Goal: Find contact information: Find contact information

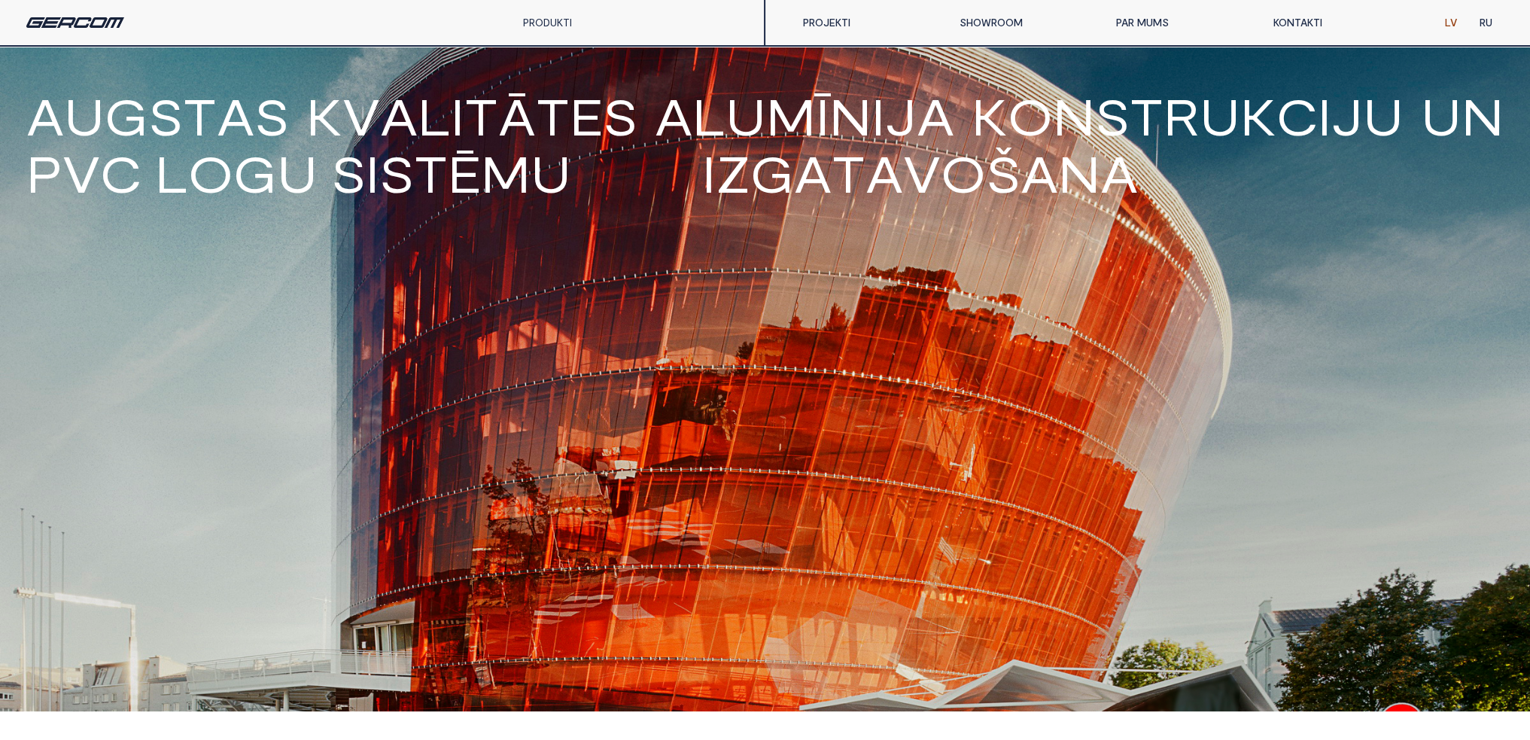
click at [1292, 19] on link "KONTAKTI" at bounding box center [1340, 23] width 157 height 30
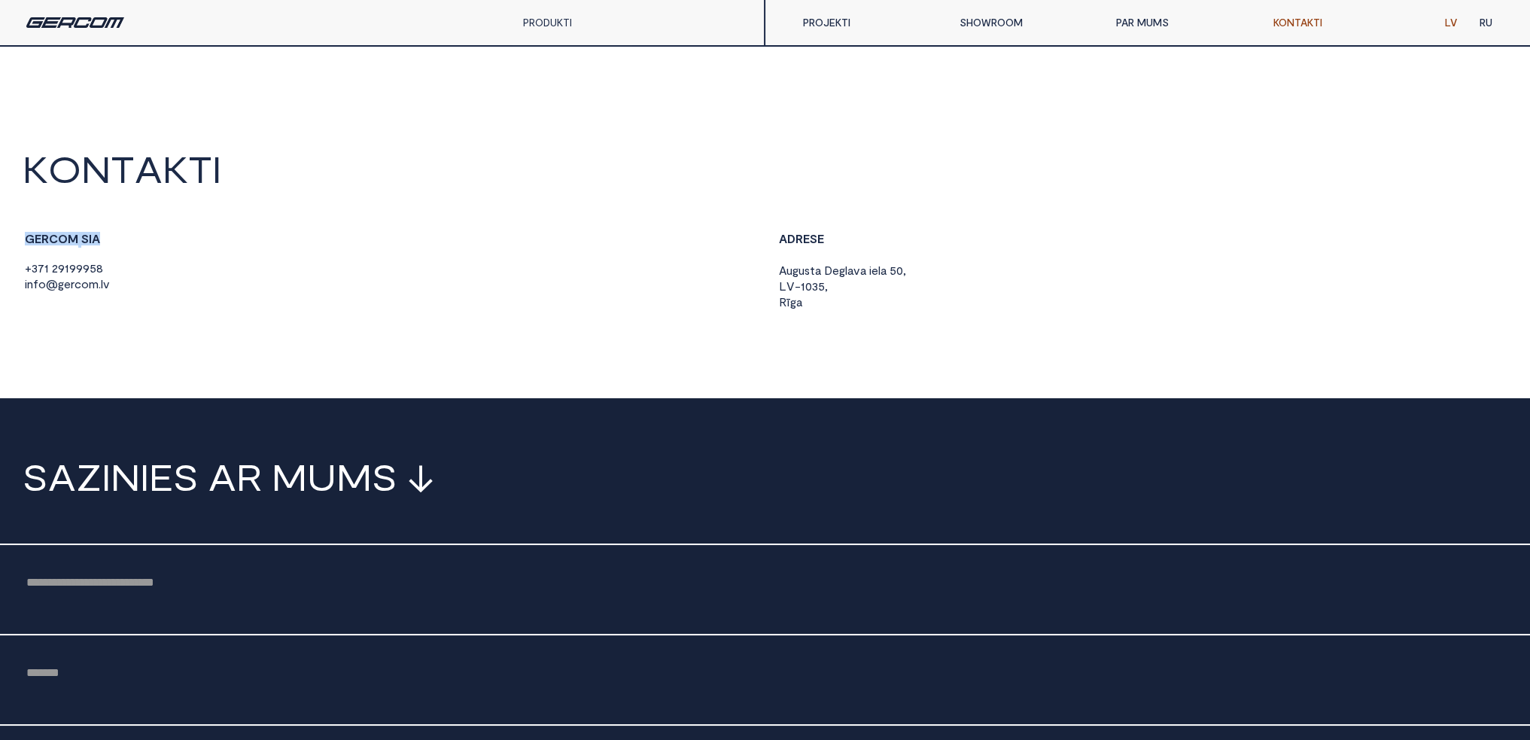
drag, startPoint x: 11, startPoint y: 239, endPoint x: 142, endPoint y: 240, distance: 130.2
copy strong "G E R C O M S I A"
drag, startPoint x: 142, startPoint y: 279, endPoint x: 12, endPoint y: 288, distance: 129.8
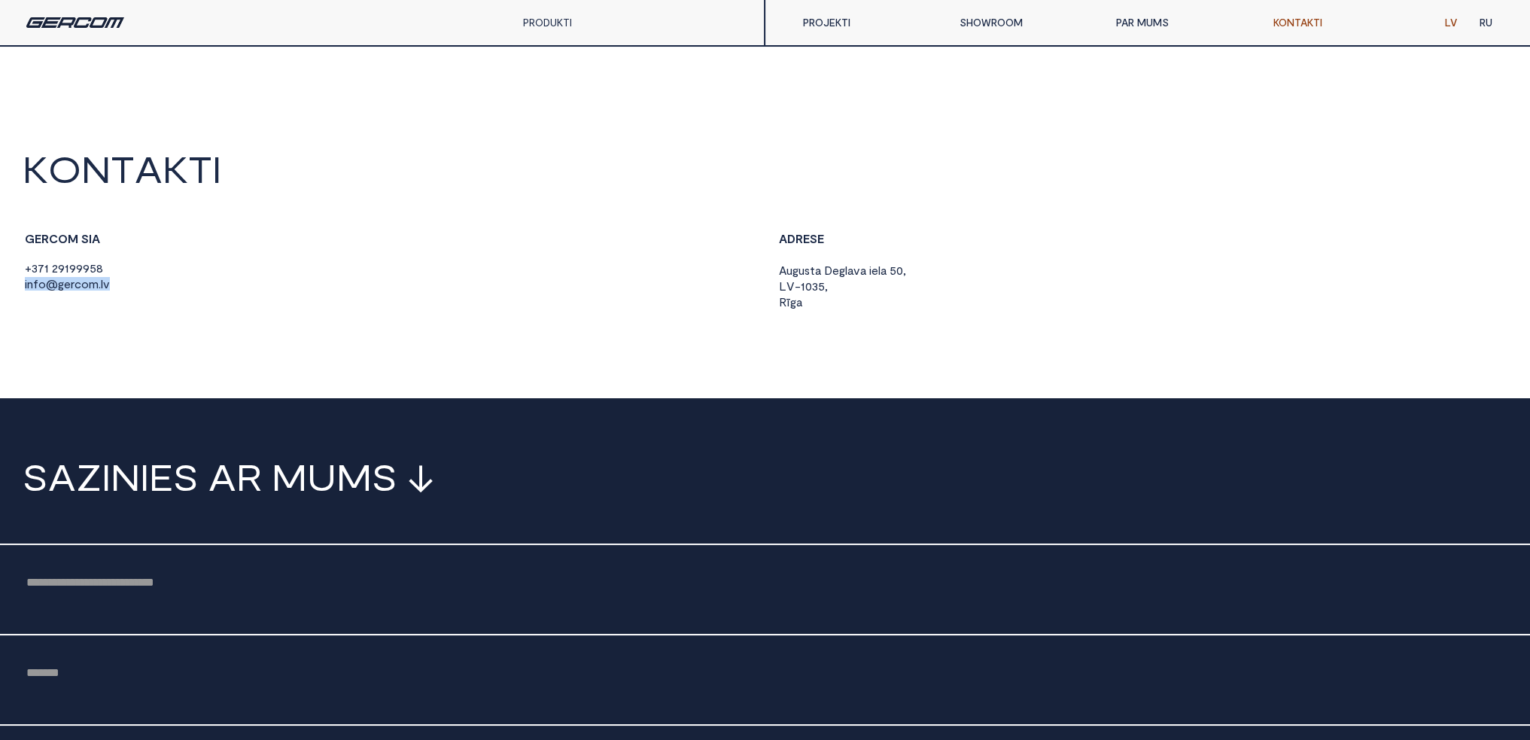
copy span "i n f o @ g e r c o m . l v"
